Goal: Information Seeking & Learning: Learn about a topic

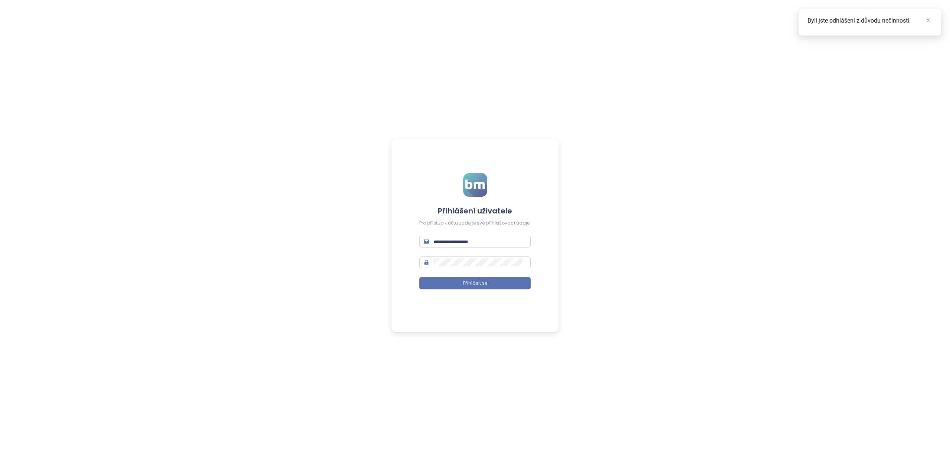
click at [116, 382] on div "Přihlášení uživatele Pro přístup k účtu zadejte své přihlašovací údaje. Přihlás…" at bounding box center [475, 235] width 950 height 471
click at [447, 244] on input "text" at bounding box center [479, 242] width 93 height 8
type input "**********"
click at [460, 260] on span at bounding box center [474, 263] width 111 height 12
drag, startPoint x: 475, startPoint y: 281, endPoint x: 474, endPoint y: 296, distance: 14.9
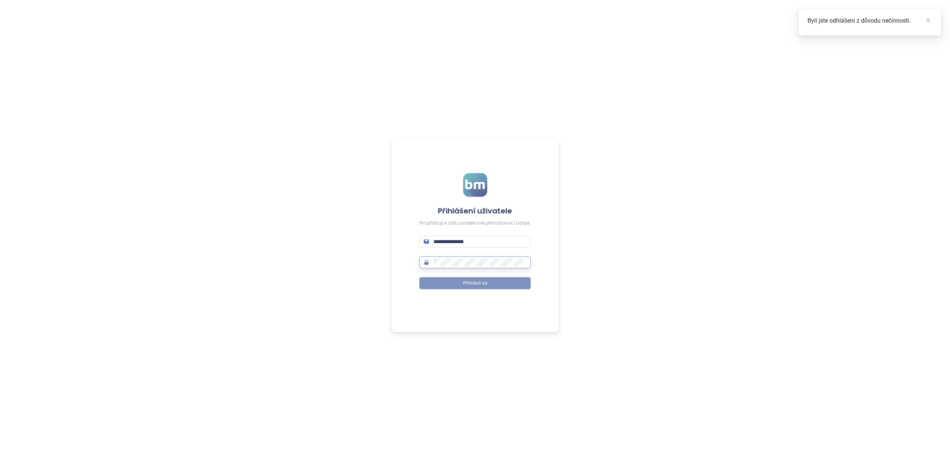
click at [475, 281] on span "Přihlásit se" at bounding box center [475, 283] width 24 height 7
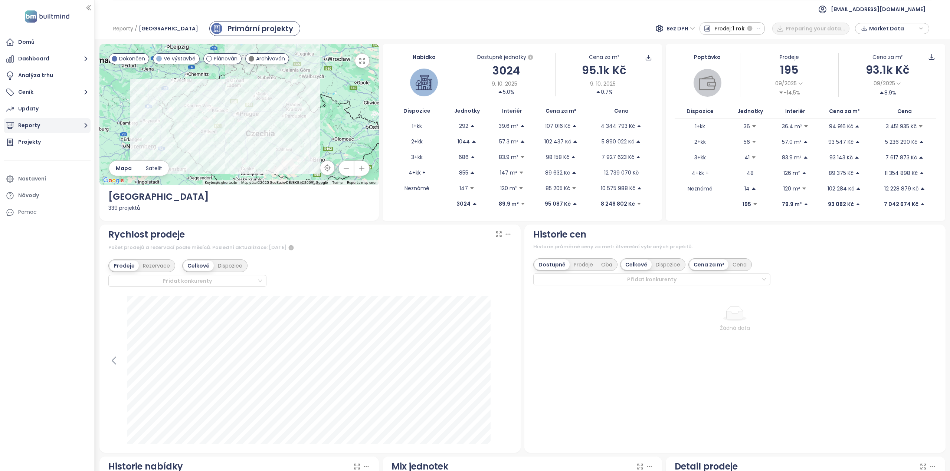
click at [50, 124] on button "Reporty" at bounding box center [47, 125] width 87 height 15
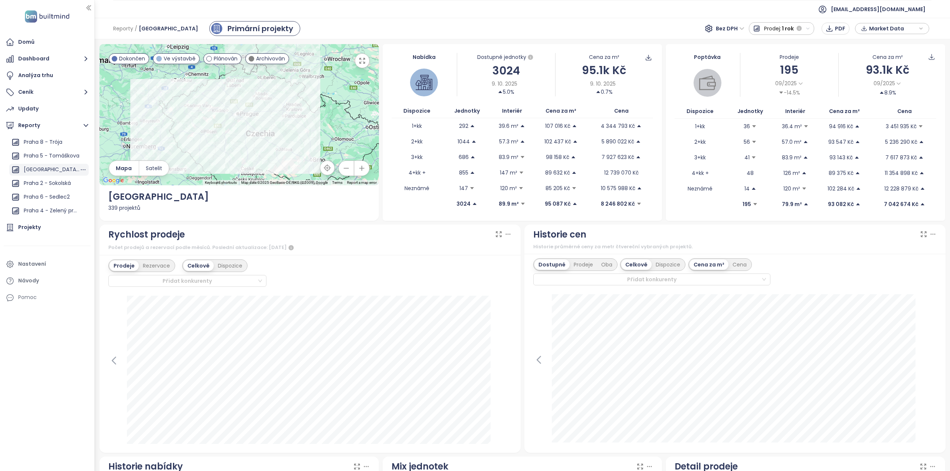
scroll to position [594, 0]
click at [49, 169] on div "Praha 2 - Sokolská" at bounding box center [47, 166] width 47 height 9
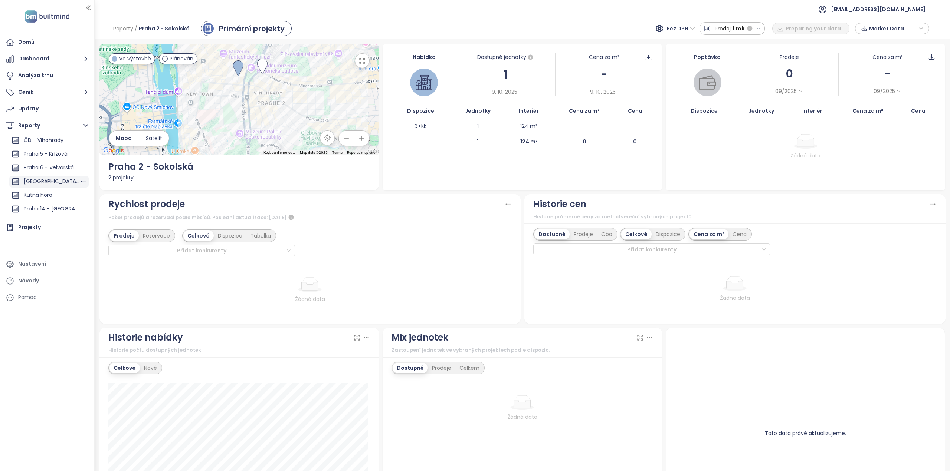
scroll to position [864, 0]
drag, startPoint x: 30, startPoint y: 228, endPoint x: 94, endPoint y: 217, distance: 65.3
click at [29, 228] on div "Projekty" at bounding box center [29, 227] width 23 height 9
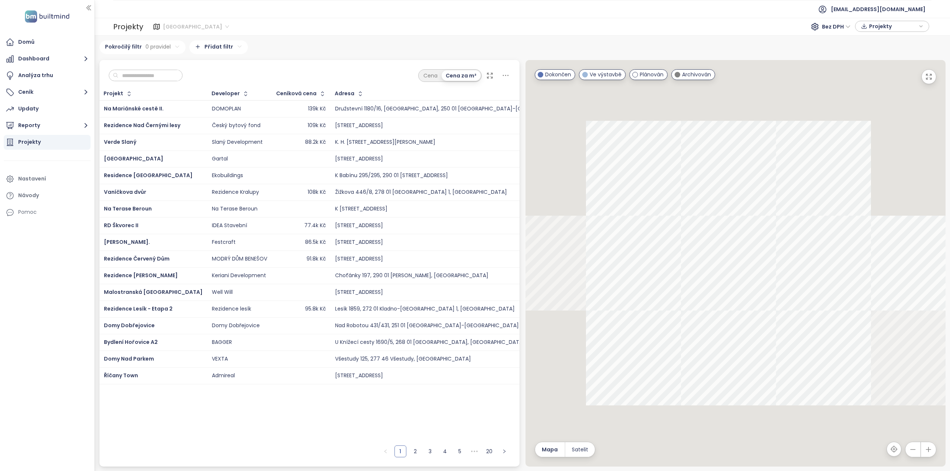
click at [192, 27] on span "[GEOGRAPHIC_DATA]" at bounding box center [196, 26] width 66 height 11
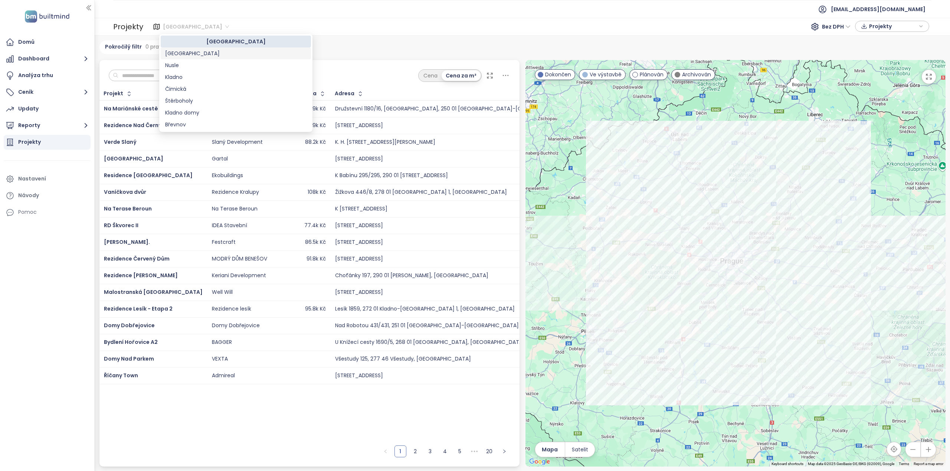
click at [183, 54] on div "[GEOGRAPHIC_DATA]" at bounding box center [235, 53] width 141 height 8
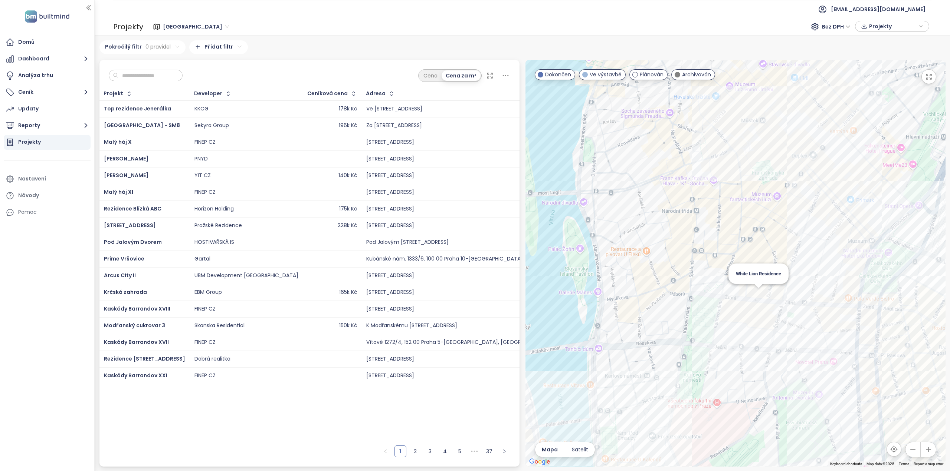
click at [759, 294] on div "White Lion Residence" at bounding box center [735, 263] width 420 height 407
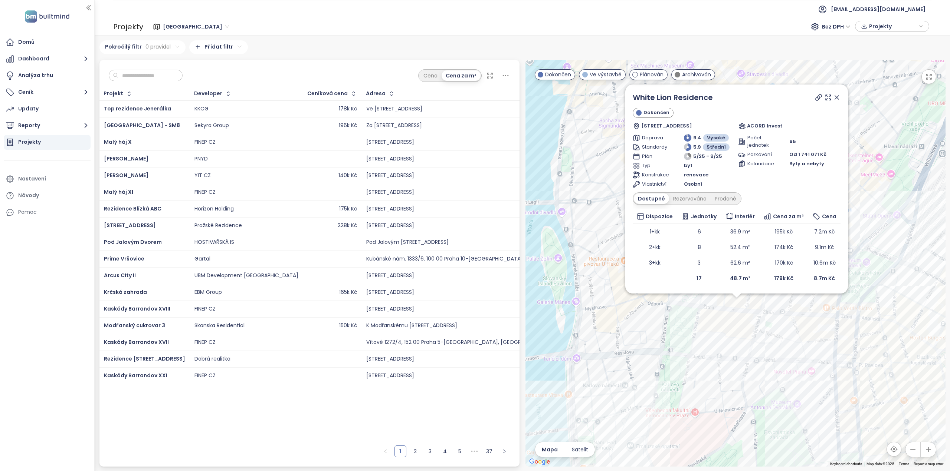
drag, startPoint x: 756, startPoint y: 311, endPoint x: 757, endPoint y: 315, distance: 4.6
click at [757, 315] on div "White Lion Residence Dokončen 14, [GEOGRAPHIC_DATA] 564, [GEOGRAPHIC_DATA], [GE…" at bounding box center [735, 263] width 420 height 407
click at [834, 25] on span "Bez DPH" at bounding box center [836, 26] width 29 height 11
click at [835, 40] on div "S DPH" at bounding box center [837, 41] width 23 height 8
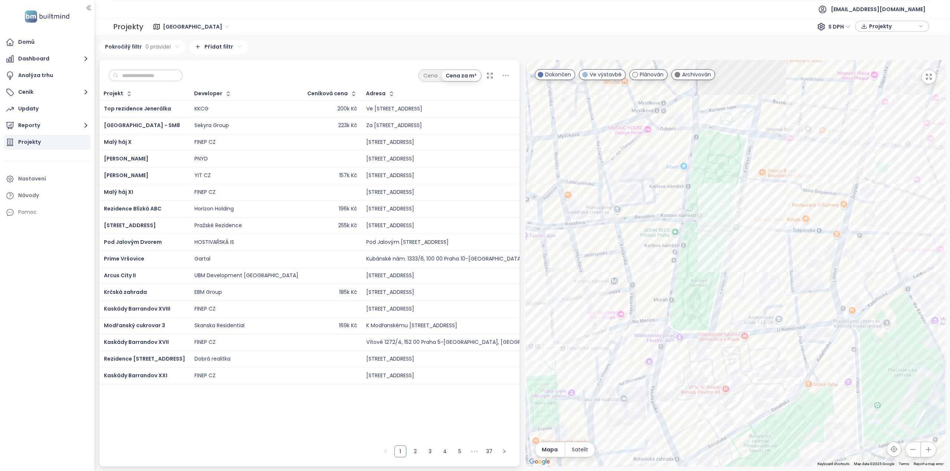
drag, startPoint x: 721, startPoint y: 183, endPoint x: 753, endPoint y: 253, distance: 77.7
click at [753, 253] on div at bounding box center [735, 263] width 420 height 407
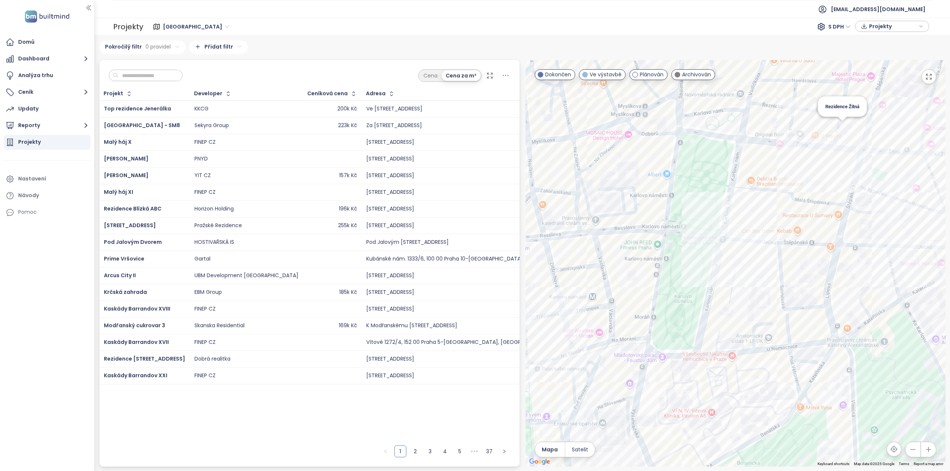
click at [842, 126] on div "Rezidence Žitná" at bounding box center [735, 263] width 420 height 407
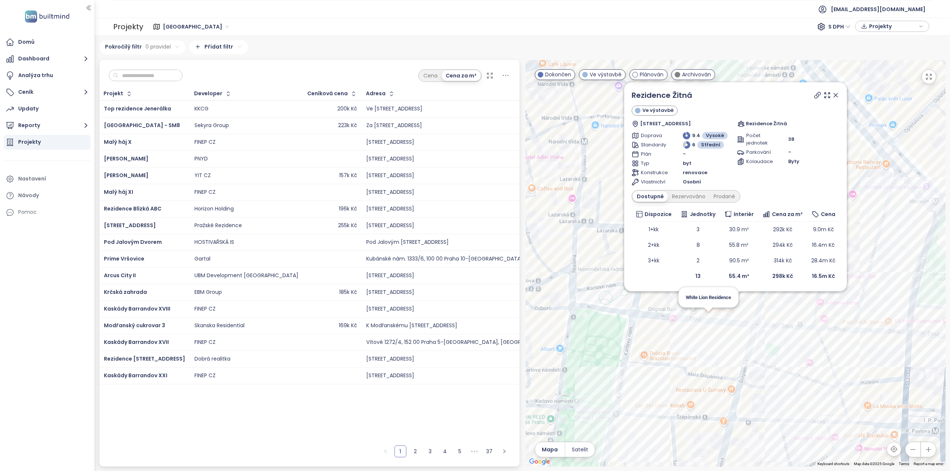
click at [707, 317] on div "Rezidence Žitná Ve výstavbě [STREET_ADDRESS] Rezidence Žitná Doprava 9.4 Vysoké…" at bounding box center [735, 263] width 420 height 407
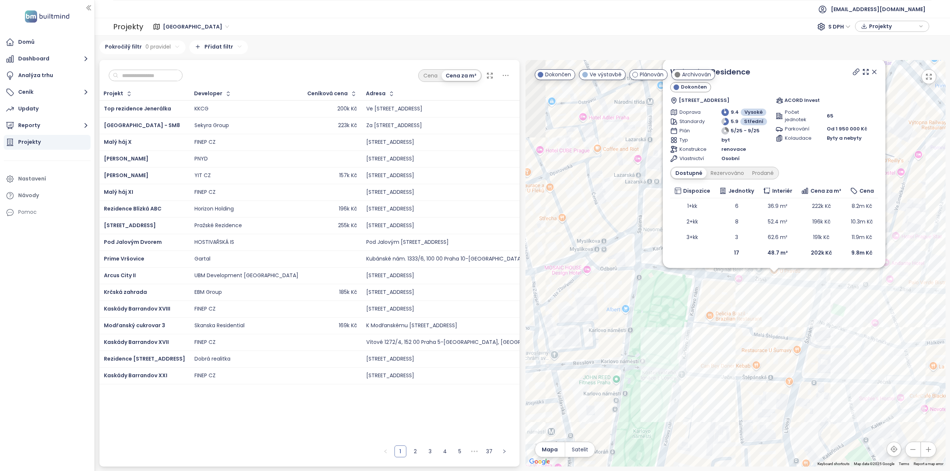
drag, startPoint x: 703, startPoint y: 339, endPoint x: 743, endPoint y: 314, distance: 46.9
click at [777, 290] on div "White Lion Residence Dokončen 14, Žitná 564, [GEOGRAPHIC_DATA], [GEOGRAPHIC_DAT…" at bounding box center [735, 263] width 420 height 407
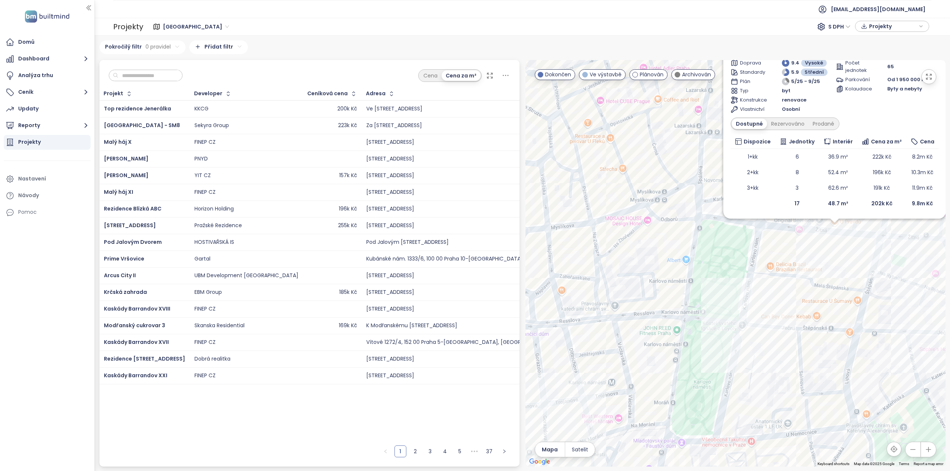
drag, startPoint x: 671, startPoint y: 331, endPoint x: 677, endPoint y: 299, distance: 32.4
click at [677, 299] on div "White Lion Residence Dokončen 14, Žitná 564, [GEOGRAPHIC_DATA], [GEOGRAPHIC_DAT…" at bounding box center [735, 263] width 420 height 407
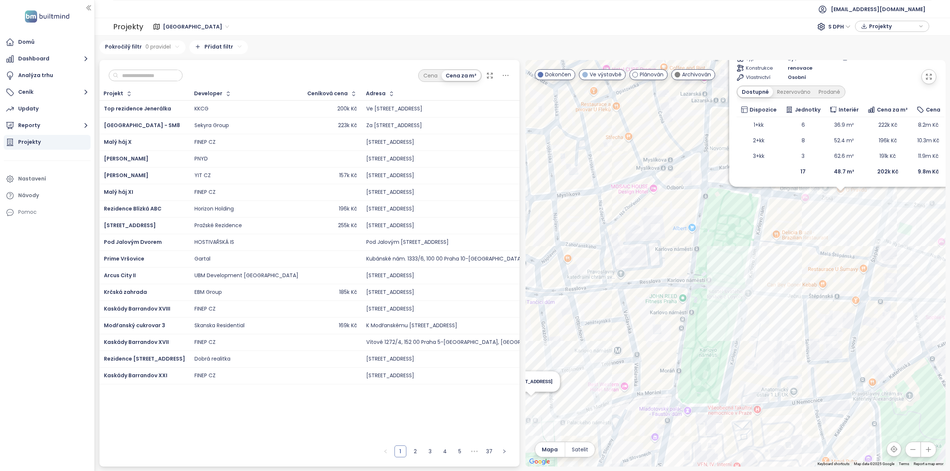
click at [529, 401] on div "White Lion Residence Dokončen 14, Žitná 564, [GEOGRAPHIC_DATA], [GEOGRAPHIC_DAT…" at bounding box center [735, 263] width 420 height 407
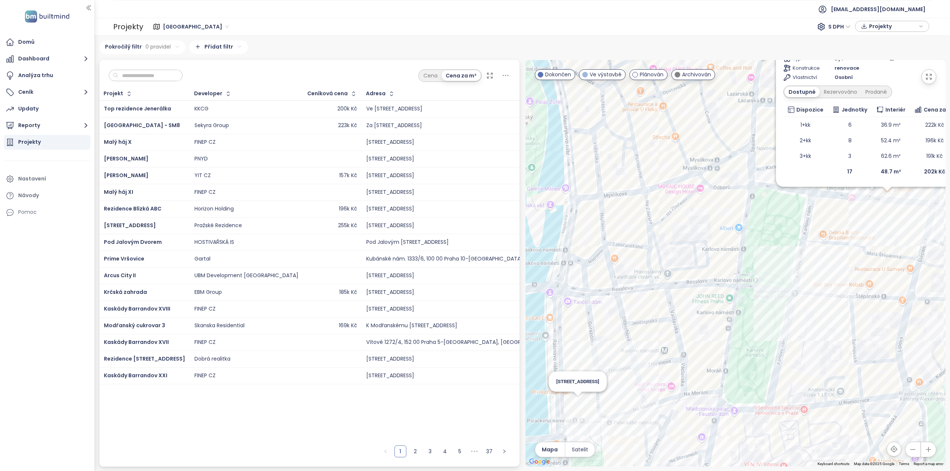
click at [578, 404] on div "White Lion Residence Dokončen 14, Žitná 564, [GEOGRAPHIC_DATA], [GEOGRAPHIC_DAT…" at bounding box center [735, 263] width 420 height 407
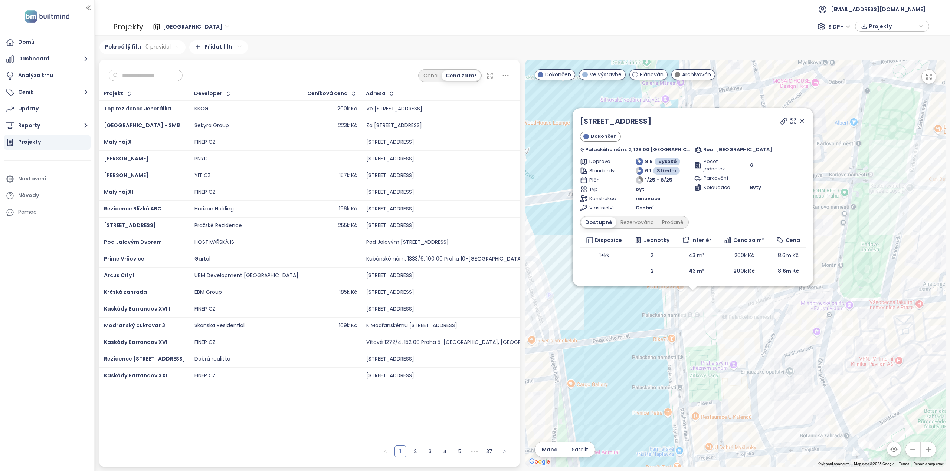
drag, startPoint x: 802, startPoint y: 350, endPoint x: 664, endPoint y: 417, distance: 153.6
click at [664, 417] on div "[GEOGRAPHIC_DATA] 2 Dokončen Palackého nám. 2, 128 00 [GEOGRAPHIC_DATA], Czechi…" at bounding box center [735, 263] width 420 height 407
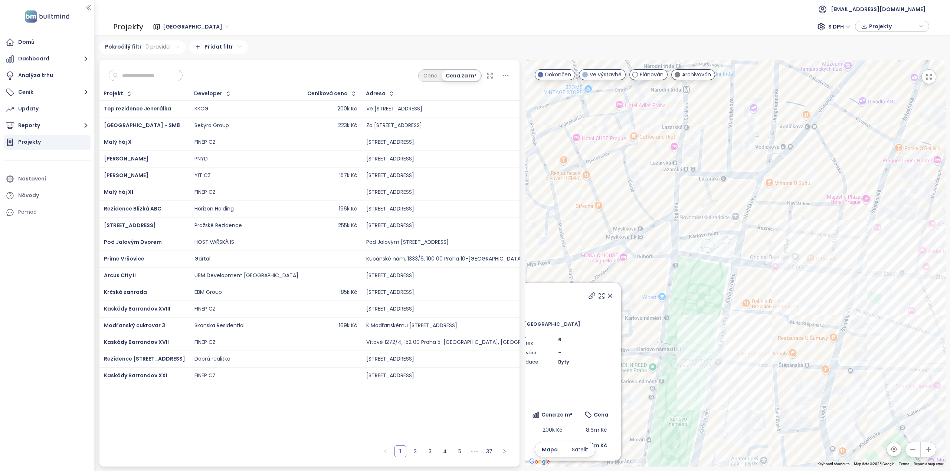
drag, startPoint x: 813, startPoint y: 259, endPoint x: 755, endPoint y: 380, distance: 134.1
click at [755, 380] on div "[GEOGRAPHIC_DATA] 2 Dokončen Palackého nám. 2, 128 00 [GEOGRAPHIC_DATA], Czechi…" at bounding box center [735, 263] width 420 height 407
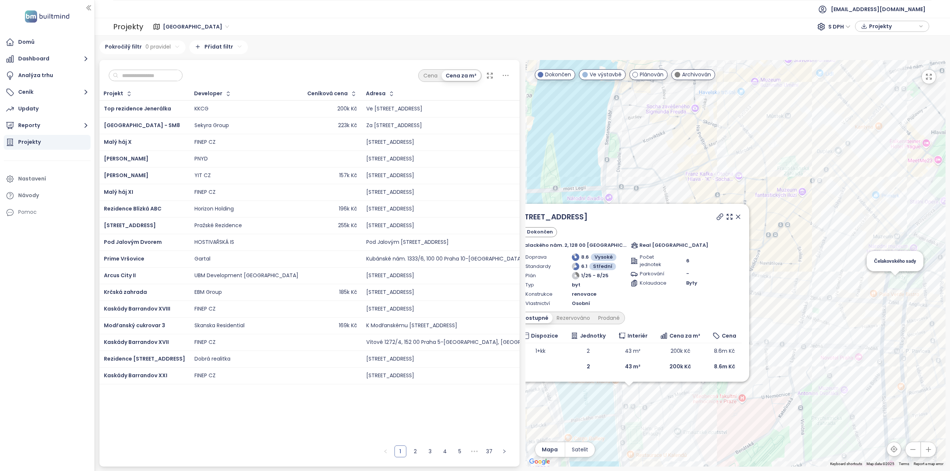
click at [894, 280] on div "[GEOGRAPHIC_DATA] 2 Dokončen Palackého nám. 2, 128 00 [GEOGRAPHIC_DATA], Czechi…" at bounding box center [735, 263] width 420 height 407
